Goal: Use online tool/utility: Utilize a website feature to perform a specific function

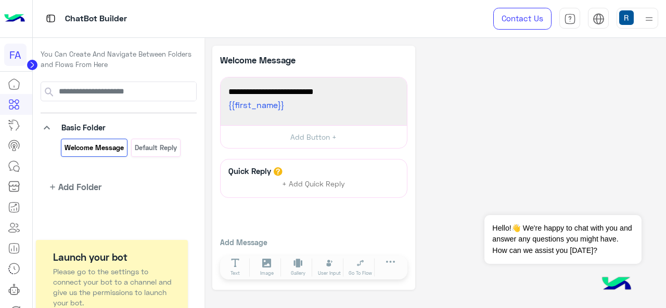
click at [33, 62] on circle at bounding box center [32, 65] width 10 height 10
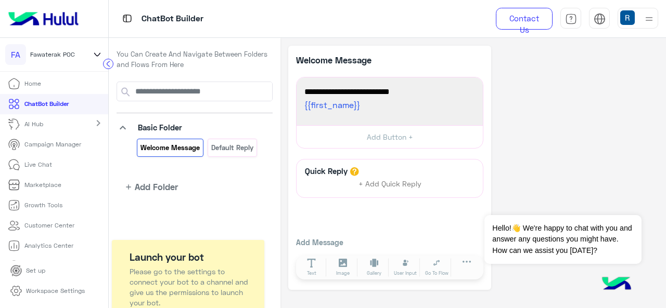
click at [91, 49] on div "FA Fawaterak POC" at bounding box center [54, 55] width 108 height 34
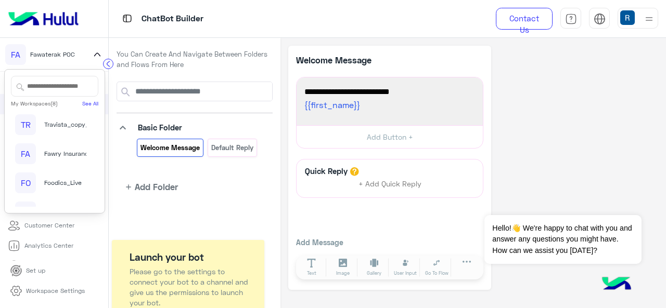
click at [91, 50] on div "FA Fawaterak POC" at bounding box center [54, 55] width 108 height 34
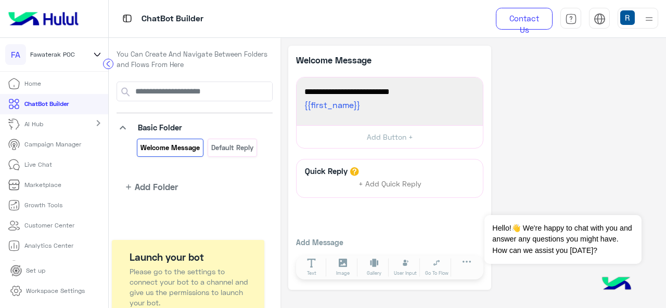
click at [91, 50] on div "FA Fawaterak POC" at bounding box center [54, 55] width 108 height 34
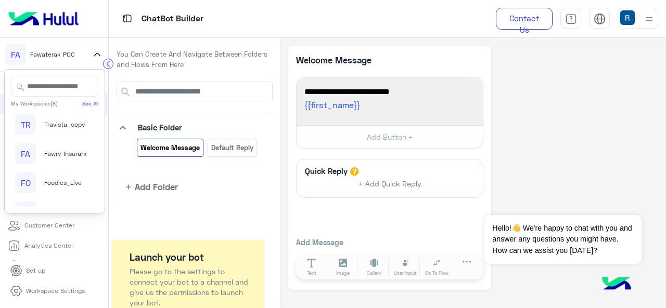
click at [72, 128] on span "Travista_copy_1" at bounding box center [67, 124] width 47 height 9
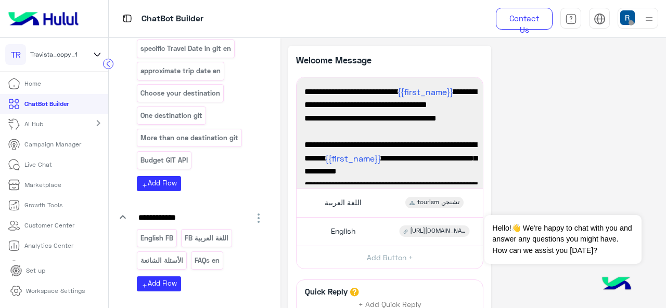
scroll to position [108, 0]
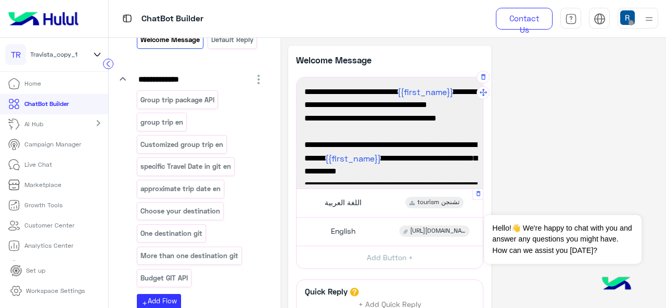
click at [344, 194] on div "اللغة العربية tourism تشنجن" at bounding box center [390, 203] width 178 height 20
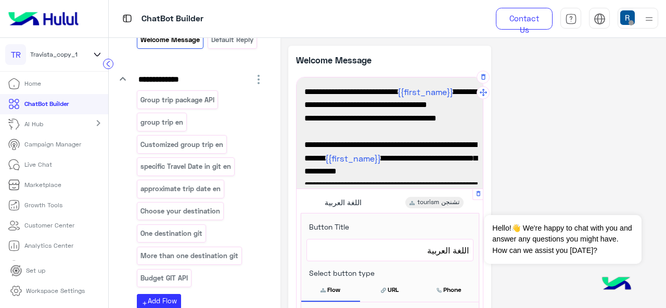
scroll to position [112, 0]
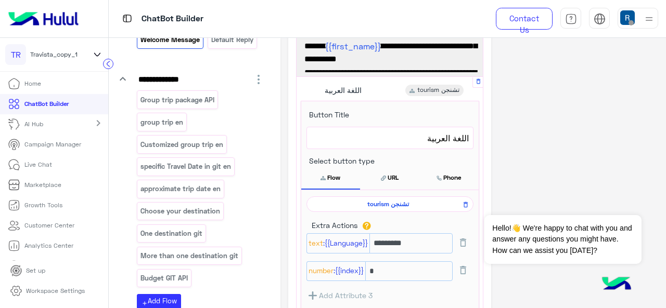
click at [352, 200] on span "tourism تشنجن" at bounding box center [388, 204] width 152 height 9
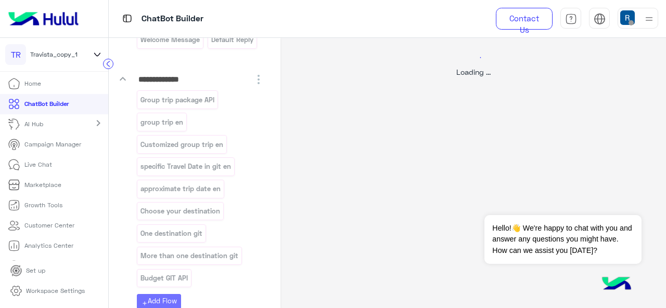
scroll to position [0, 0]
select select "****"
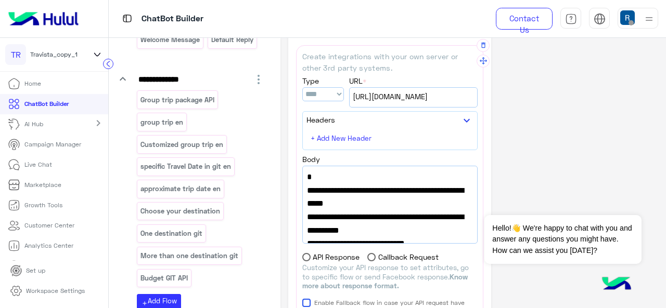
scroll to position [799, 0]
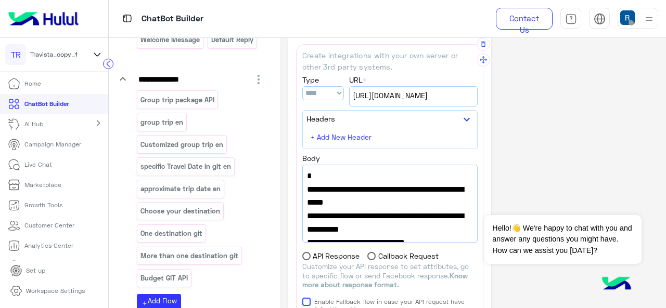
click at [409, 96] on div "https://integrations.widebot.net/api/JSONAPI" at bounding box center [413, 96] width 127 height 19
click at [409, 96] on span "https://integrations.widebot.net/api/JSONAPI" at bounding box center [413, 95] width 121 height 11
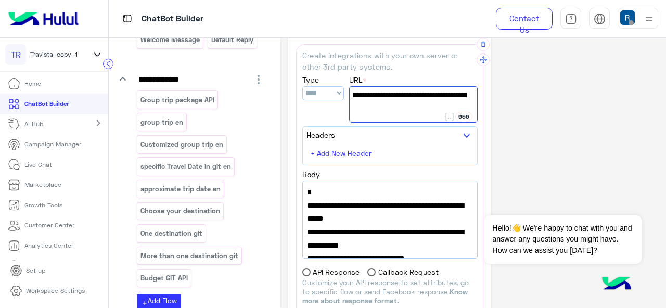
click at [409, 96] on span "https://integrations.widebot.net/api/JSONAPI" at bounding box center [413, 94] width 122 height 11
